Goal: Information Seeking & Learning: Learn about a topic

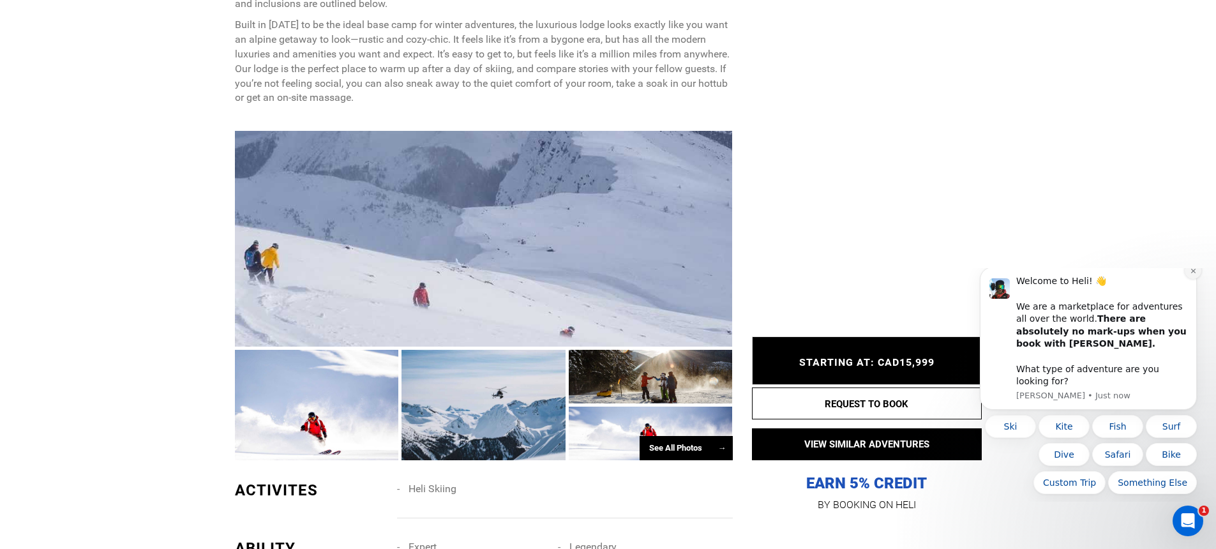
click at [1195, 274] on icon "Dismiss notification" at bounding box center [1193, 270] width 7 height 7
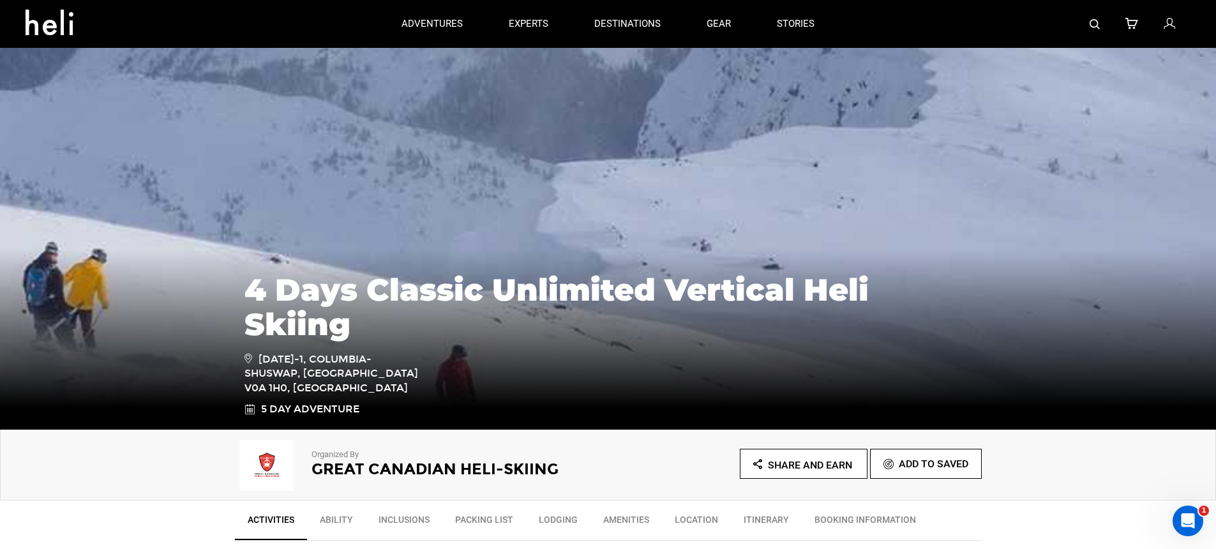
scroll to position [246, 0]
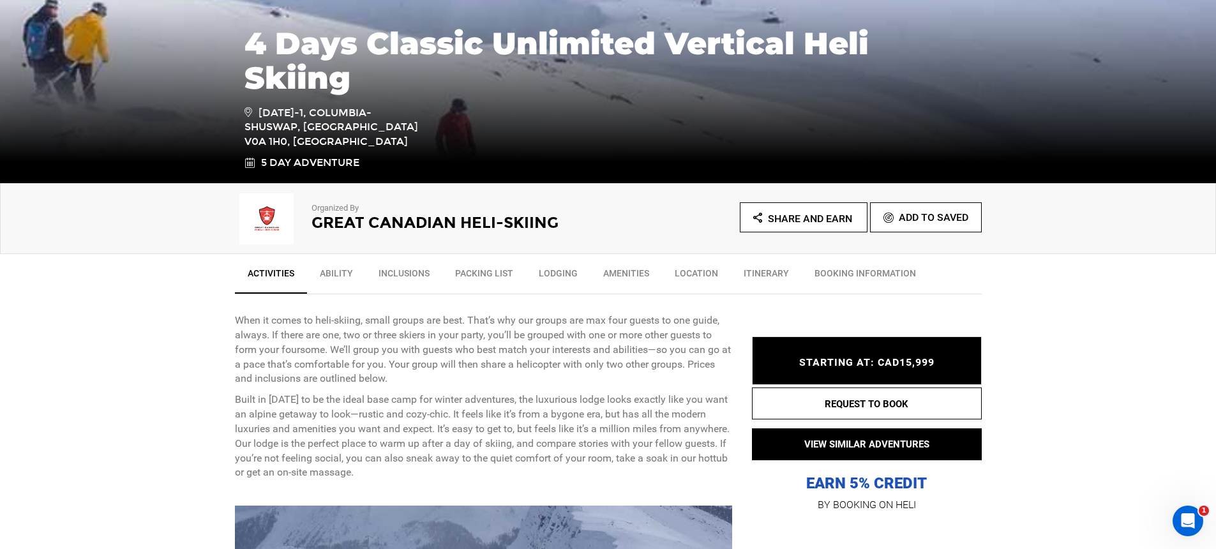
click at [279, 218] on img at bounding box center [267, 218] width 64 height 51
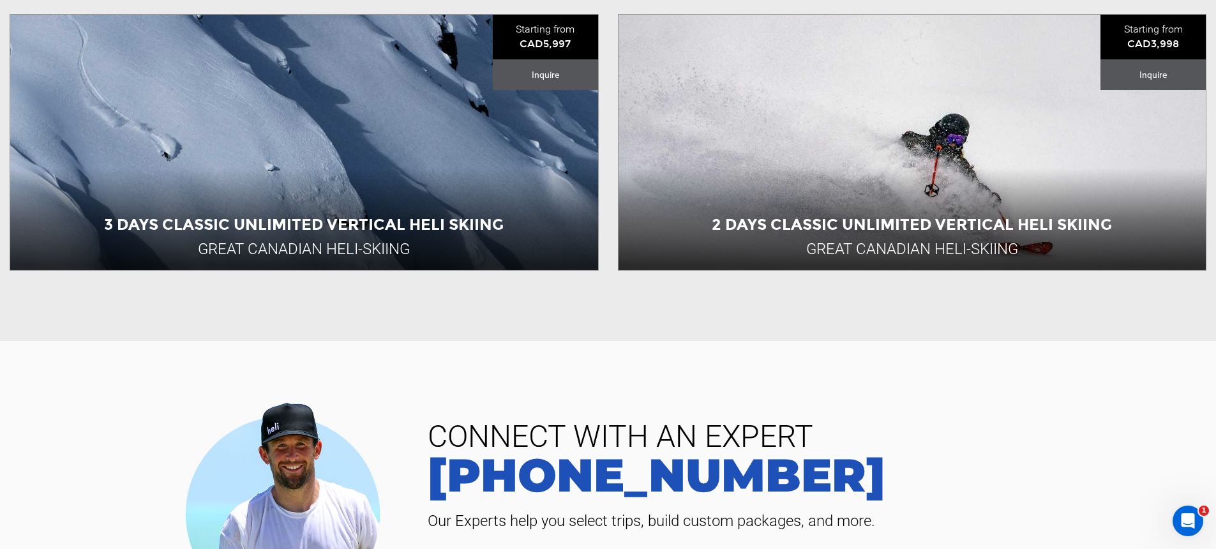
scroll to position [765, 0]
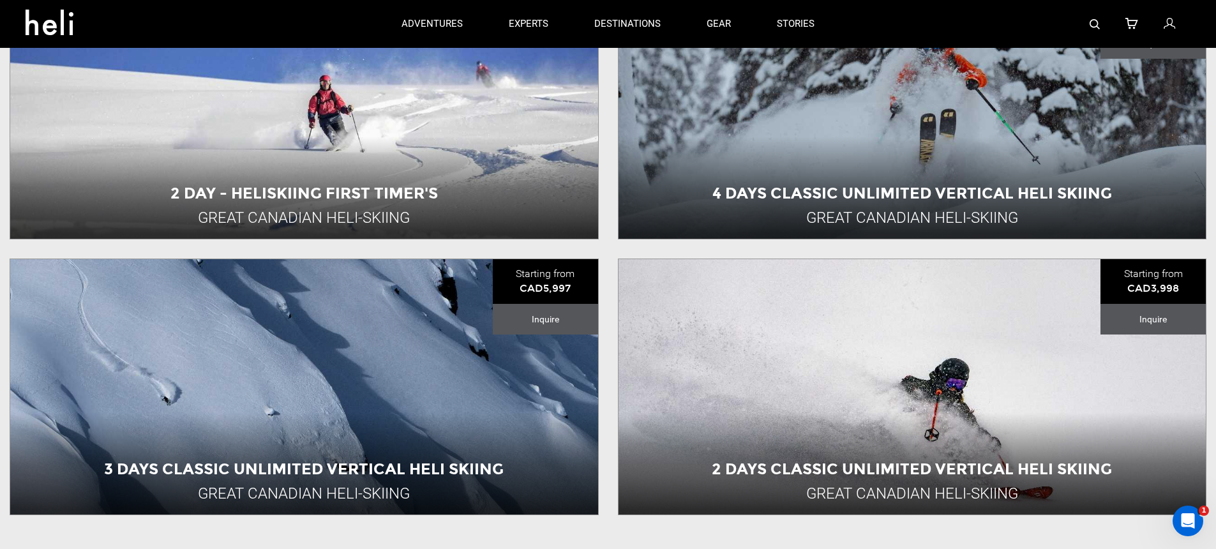
click at [747, 367] on div "2 Days Classic Unlimited Vertical Heli Skiing Great Canadian Heli-Skiing [GEOGR…" at bounding box center [912, 386] width 588 height 255
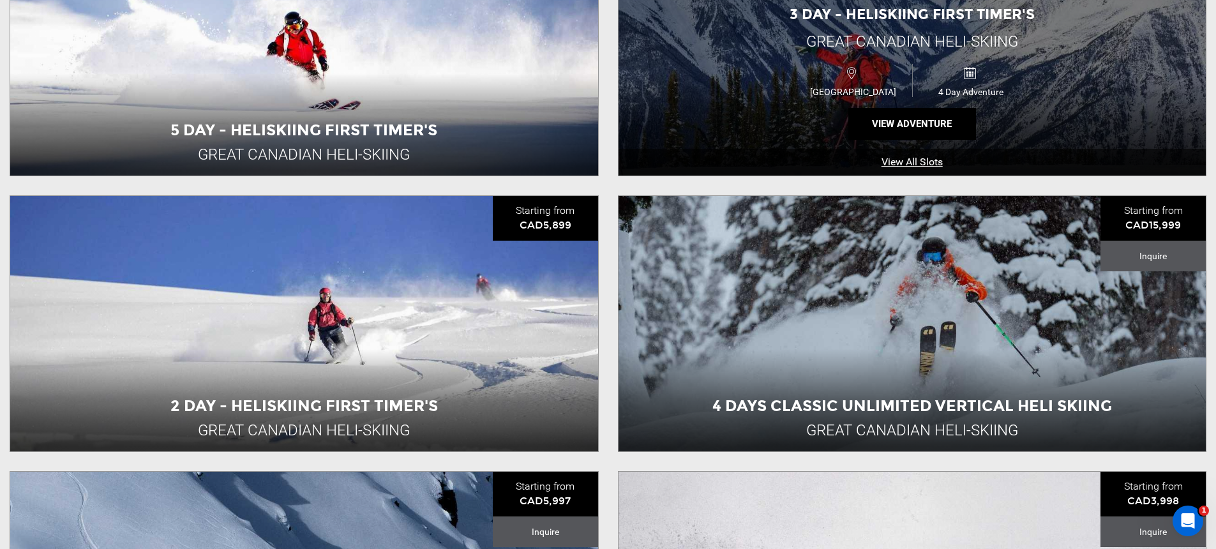
scroll to position [684, 0]
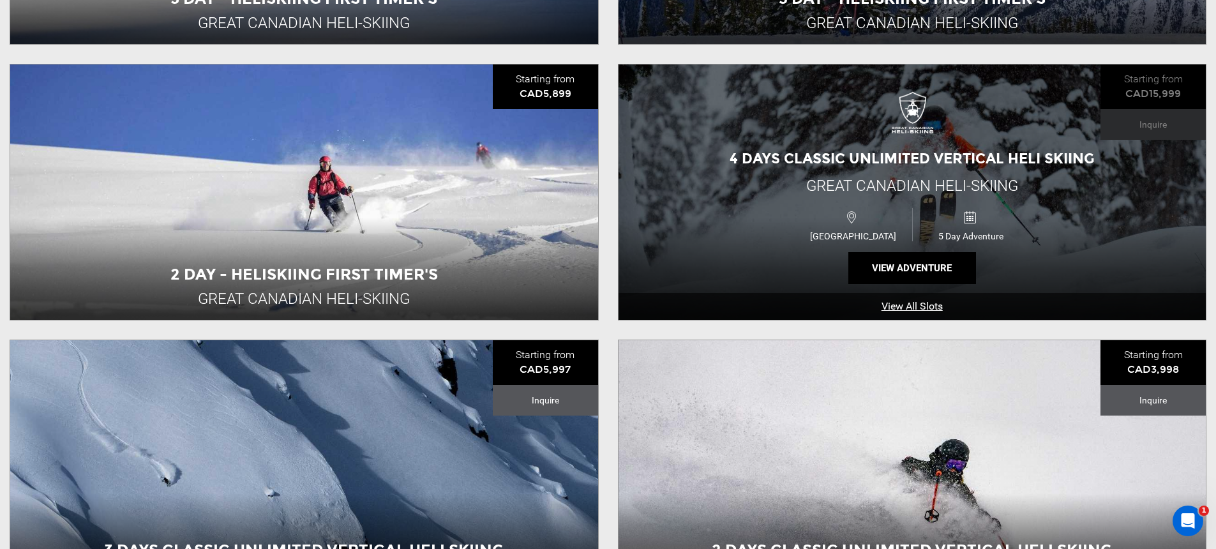
click at [765, 215] on div "[GEOGRAPHIC_DATA] 5 Day Adventure" at bounding box center [912, 225] width 352 height 42
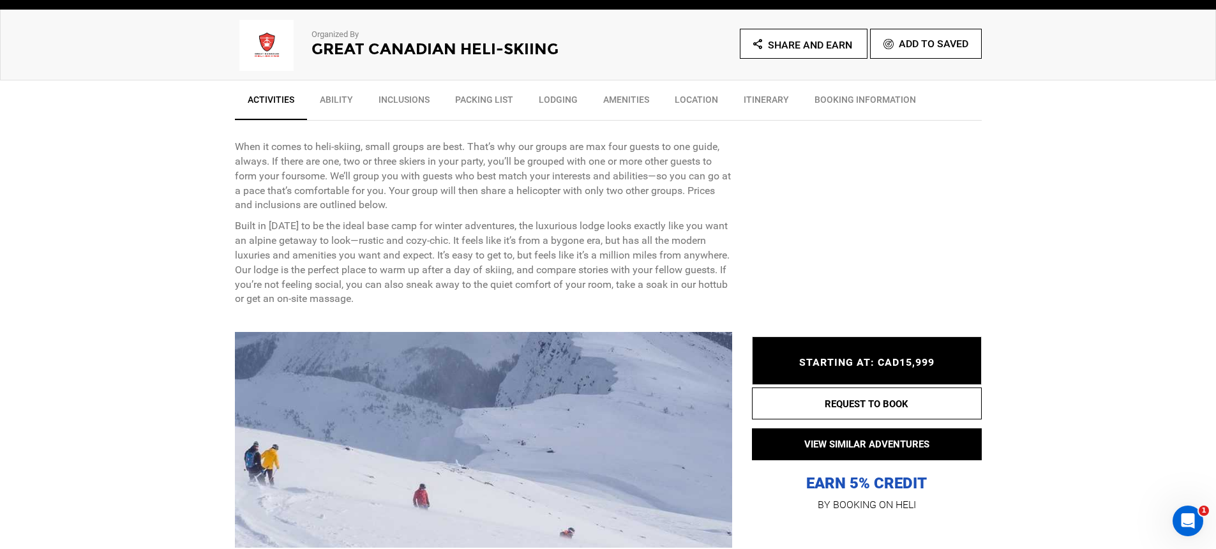
scroll to position [729, 0]
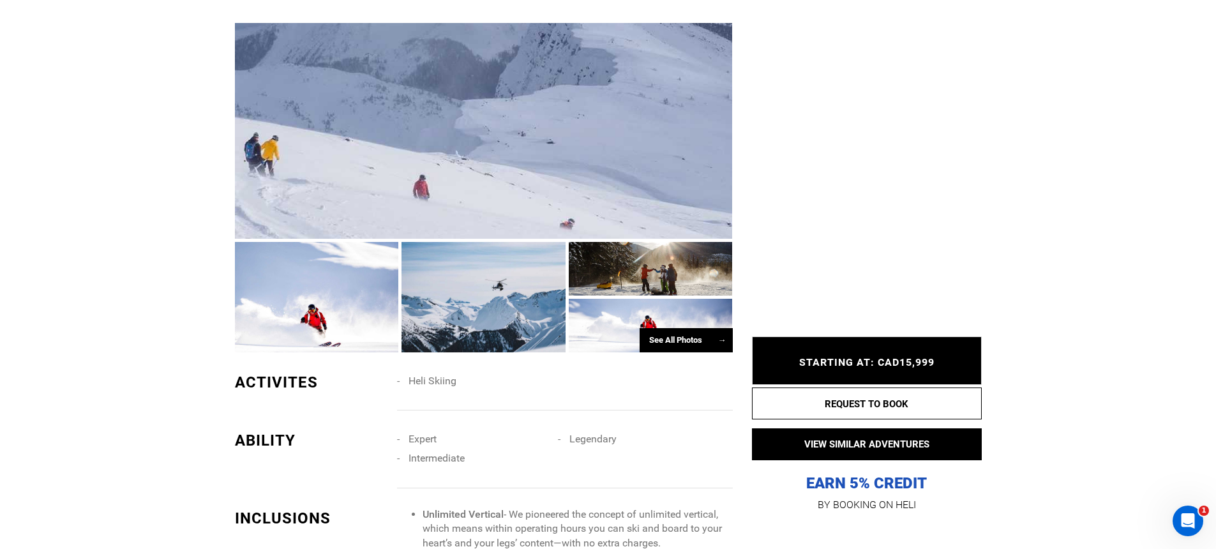
click at [628, 196] on div at bounding box center [484, 130] width 498 height 215
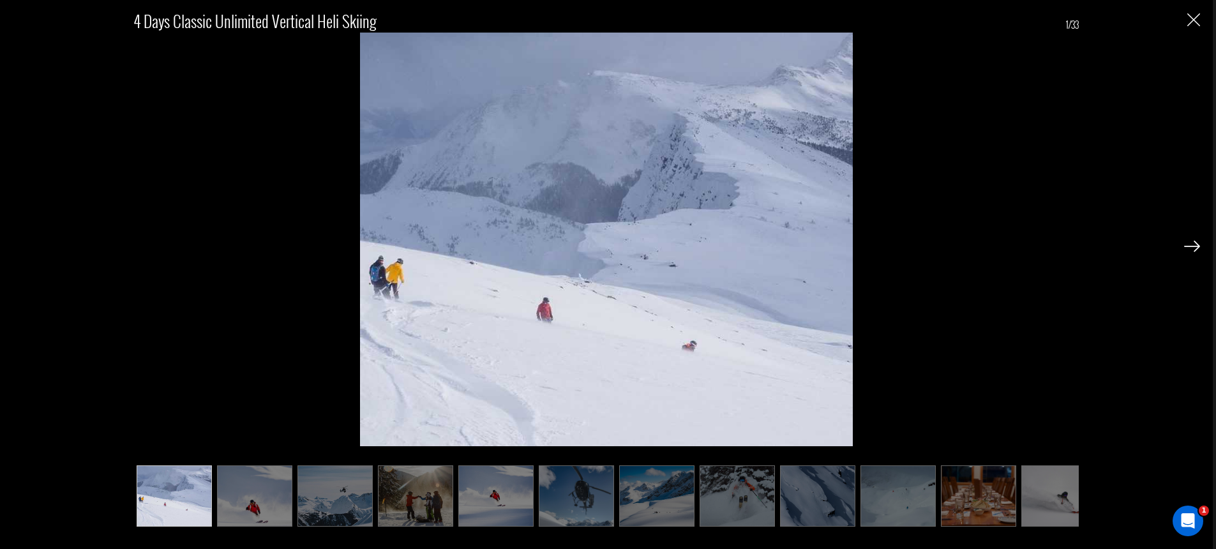
click at [1187, 23] on img "Close" at bounding box center [1193, 19] width 13 height 13
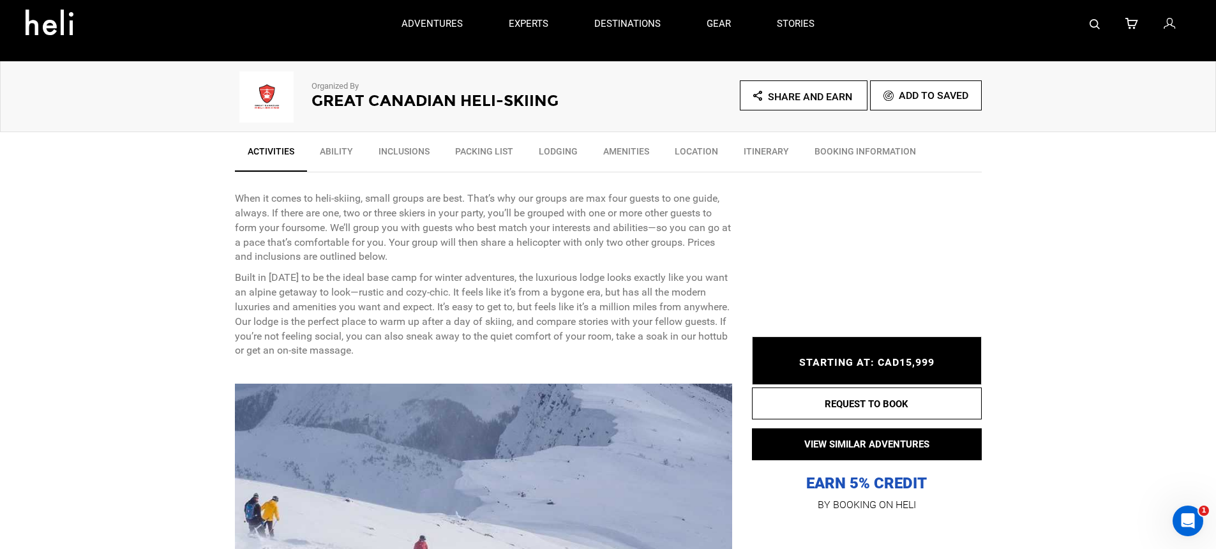
scroll to position [0, 0]
